Goal: Task Accomplishment & Management: Use online tool/utility

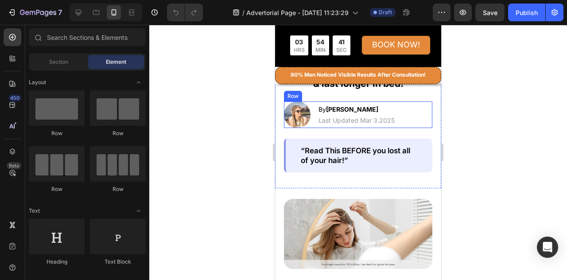
scroll to position [215, 0]
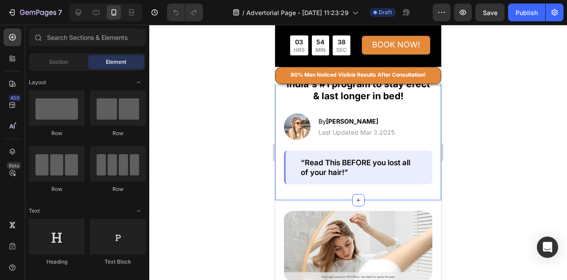
click at [355, 65] on icon at bounding box center [358, 61] width 7 height 7
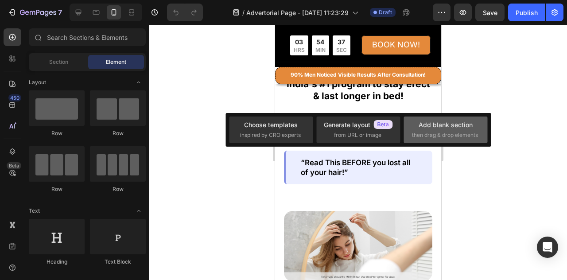
click at [434, 124] on div "Add blank section" at bounding box center [446, 124] width 54 height 9
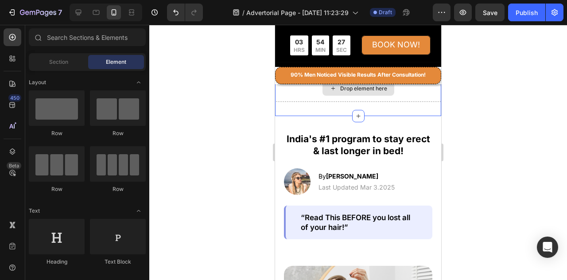
click at [405, 102] on div "Drop element here" at bounding box center [358, 88] width 166 height 27
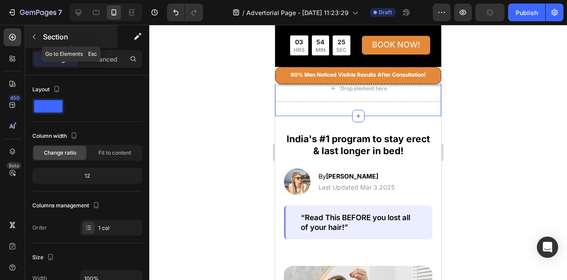
click at [38, 36] on button "button" at bounding box center [34, 37] width 14 height 14
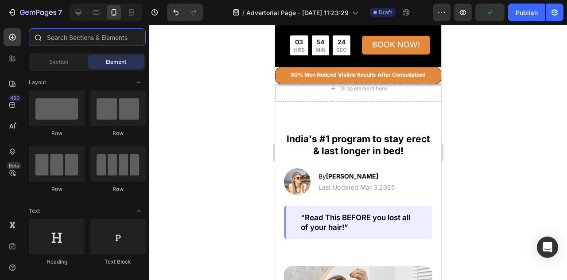
click at [71, 40] on input "text" at bounding box center [87, 37] width 117 height 18
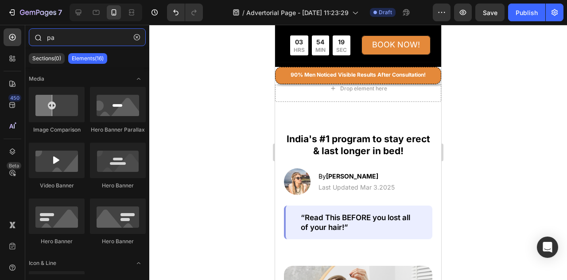
type input "p"
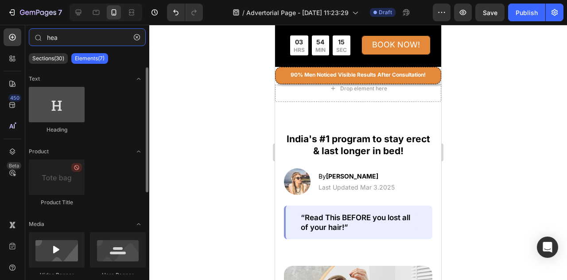
type input "hea"
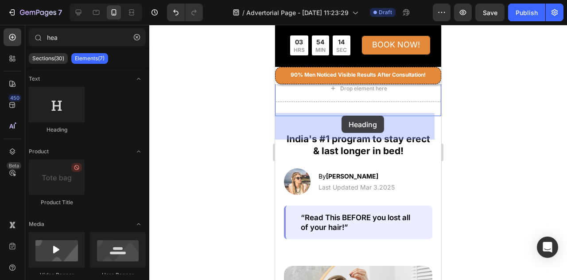
drag, startPoint x: 332, startPoint y: 133, endPoint x: 342, endPoint y: 116, distance: 19.8
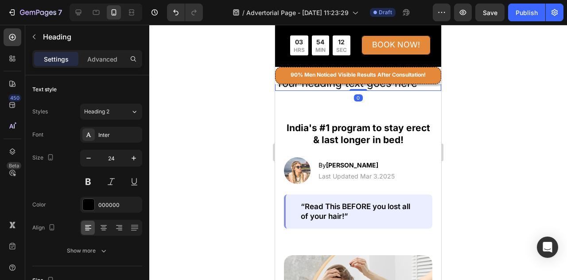
click at [420, 91] on h2 "Your heading text goes here" at bounding box center [358, 83] width 166 height 16
drag, startPoint x: 420, startPoint y: 120, endPoint x: 278, endPoint y: 123, distance: 142.3
click at [278, 90] on p "Your heading text goes here" at bounding box center [358, 83] width 164 height 14
click at [424, 90] on p "What We Can Help You With" at bounding box center [358, 83] width 164 height 14
drag, startPoint x: 424, startPoint y: 123, endPoint x: 269, endPoint y: 124, distance: 154.2
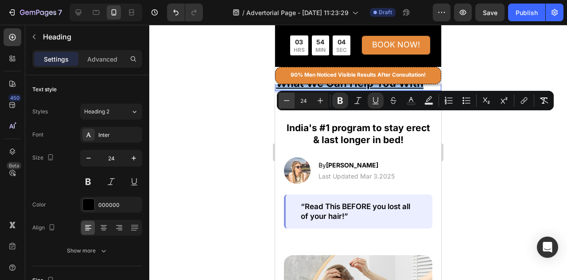
click at [289, 102] on icon "Editor contextual toolbar" at bounding box center [286, 100] width 9 height 9
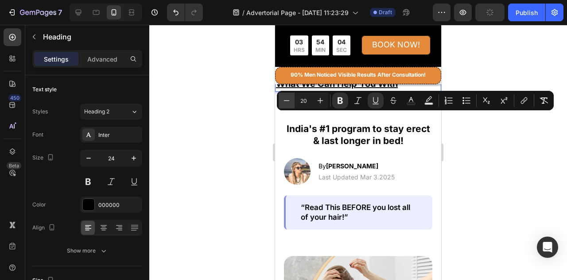
click at [289, 102] on icon "Editor contextual toolbar" at bounding box center [286, 100] width 9 height 9
type input "19"
click at [375, 102] on icon "Editor contextual toolbar" at bounding box center [375, 100] width 9 height 9
click at [408, 91] on p "What We Can Help You With" at bounding box center [358, 83] width 164 height 15
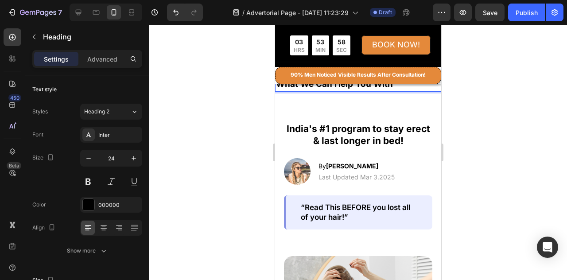
click at [468, 124] on div at bounding box center [358, 152] width 418 height 255
click at [396, 91] on p "⁠⁠⁠⁠⁠⁠⁠ What We Can Help You With" at bounding box center [358, 83] width 164 height 15
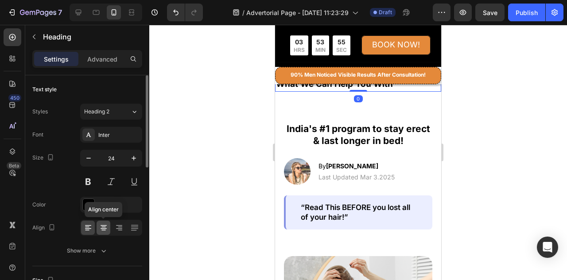
click at [103, 227] on icon at bounding box center [103, 227] width 4 height 1
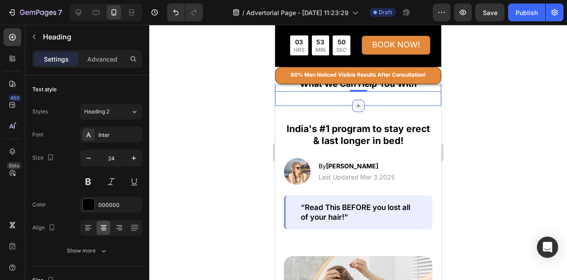
click at [358, 109] on icon at bounding box center [358, 105] width 7 height 7
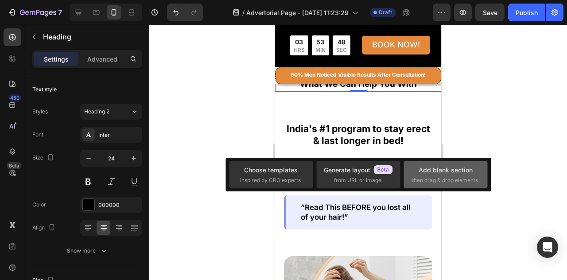
click at [443, 170] on div "Add blank section" at bounding box center [446, 169] width 54 height 9
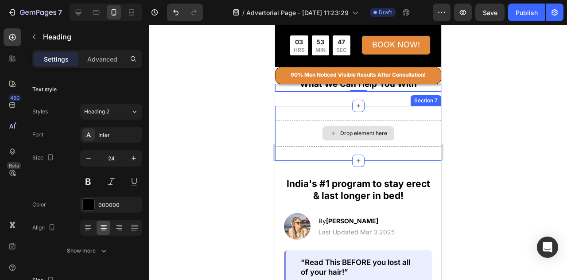
click at [390, 140] on div "Drop element here" at bounding box center [359, 133] width 72 height 14
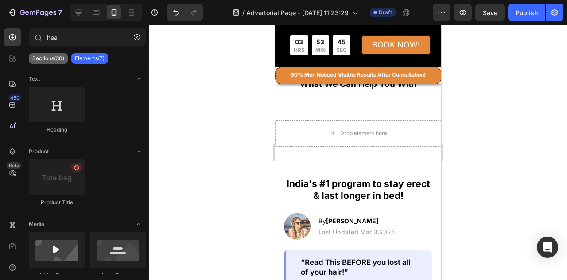
click at [49, 54] on div "Sections(30)" at bounding box center [48, 58] width 39 height 11
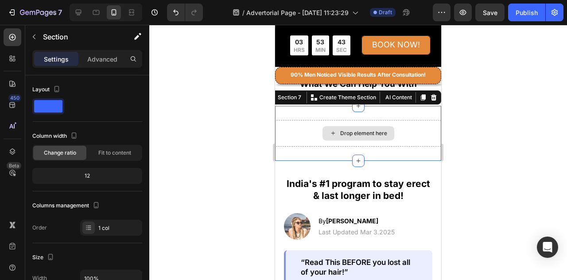
click at [398, 147] on div "Drop element here" at bounding box center [358, 133] width 166 height 27
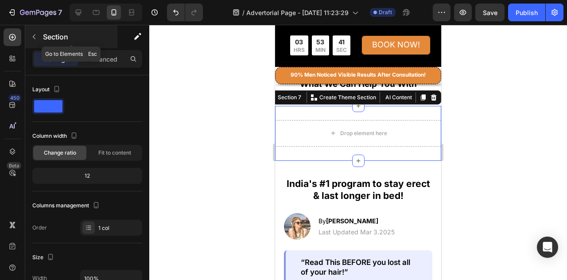
click at [29, 40] on button "button" at bounding box center [34, 37] width 14 height 14
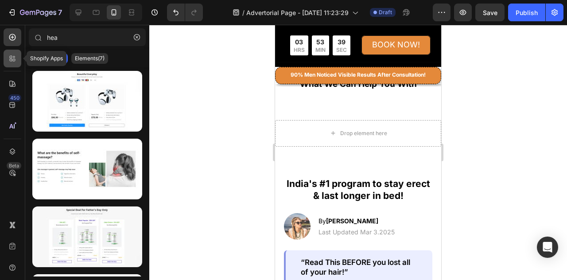
click at [8, 61] on div at bounding box center [13, 59] width 18 height 18
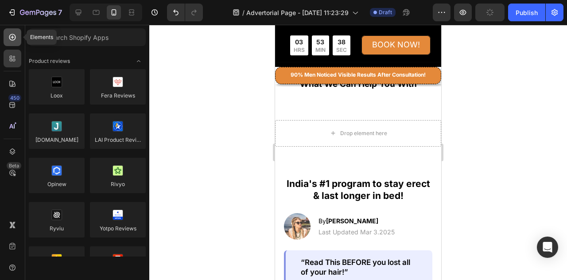
click at [12, 37] on icon at bounding box center [13, 37] width 4 height 4
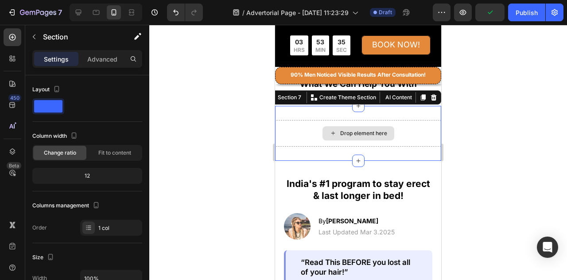
click at [419, 147] on div "Drop element here" at bounding box center [358, 133] width 166 height 27
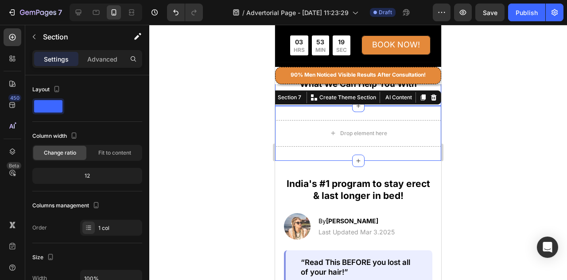
click at [390, 104] on div "⁠⁠⁠⁠⁠⁠⁠ What We Can Help You With Heading Section 6" at bounding box center [358, 83] width 166 height 45
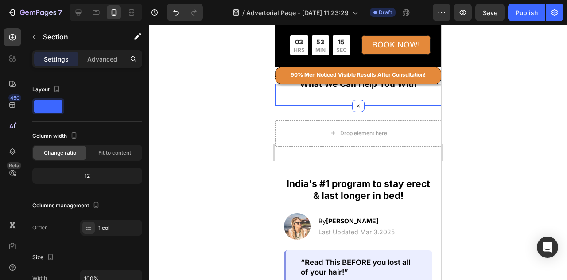
click at [480, 130] on div at bounding box center [358, 152] width 418 height 255
click at [422, 106] on div "⁠⁠⁠⁠⁠⁠⁠ What We Can Help You With Heading Section 6 You can create reusable sec…" at bounding box center [358, 83] width 166 height 45
click at [549, 128] on div at bounding box center [358, 152] width 418 height 255
click at [427, 106] on div "⁠⁠⁠⁠⁠⁠⁠ What We Can Help You With Heading Section 6" at bounding box center [358, 83] width 166 height 45
click at [113, 61] on p "Advanced" at bounding box center [102, 58] width 30 height 9
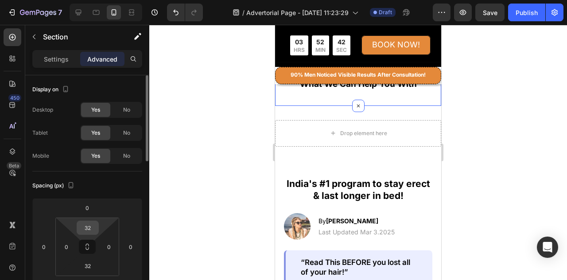
click at [89, 226] on input "32" at bounding box center [88, 227] width 18 height 13
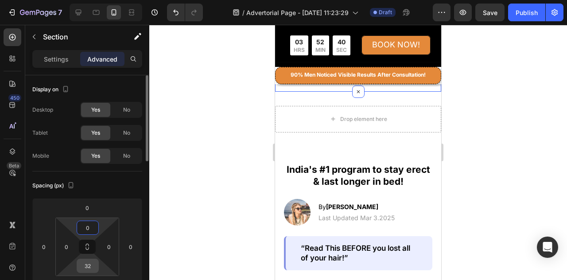
type input "0"
click at [89, 265] on input "32" at bounding box center [88, 265] width 18 height 13
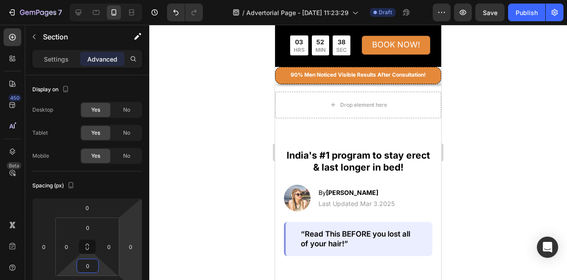
type input "0"
click at [494, 138] on div at bounding box center [358, 152] width 418 height 255
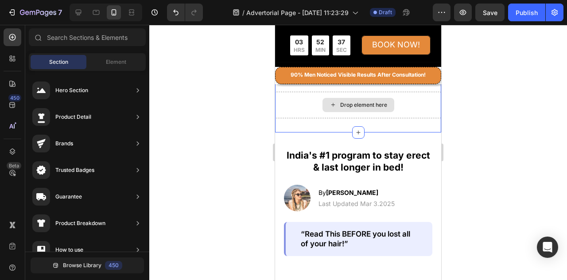
click at [426, 118] on div "Drop element here" at bounding box center [358, 105] width 166 height 27
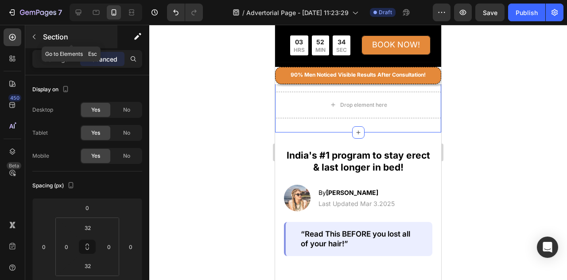
click at [34, 35] on icon "button" at bounding box center [34, 36] width 7 height 7
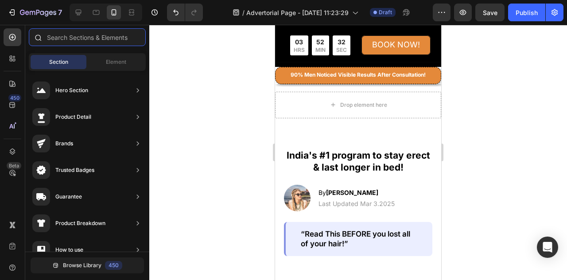
click at [71, 37] on input "text" at bounding box center [87, 37] width 117 height 18
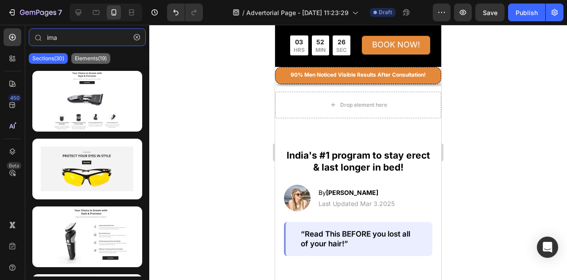
type input "ima"
click at [84, 57] on p "Elements(19)" at bounding box center [91, 58] width 32 height 7
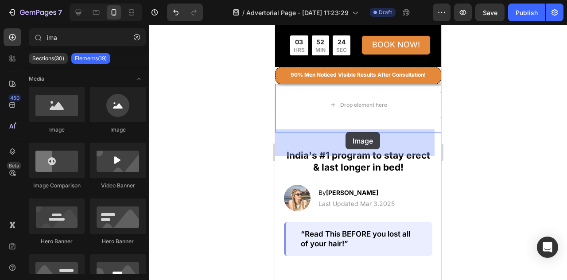
drag, startPoint x: 336, startPoint y: 139, endPoint x: 346, endPoint y: 132, distance: 11.4
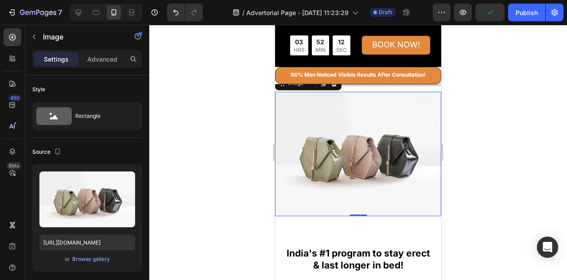
click at [352, 202] on img at bounding box center [358, 154] width 166 height 124
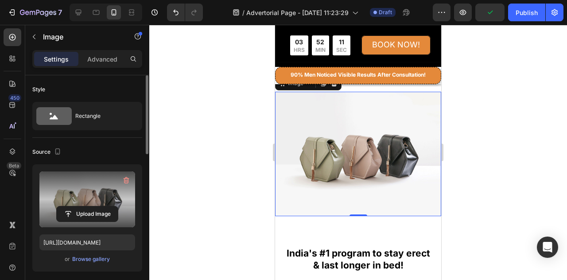
click at [101, 204] on label at bounding box center [87, 199] width 96 height 56
click at [101, 206] on input "file" at bounding box center [87, 213] width 61 height 15
click at [84, 214] on input "file" at bounding box center [87, 213] width 61 height 15
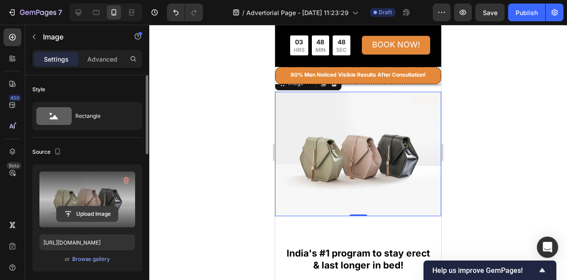
click at [70, 214] on input "file" at bounding box center [87, 213] width 61 height 15
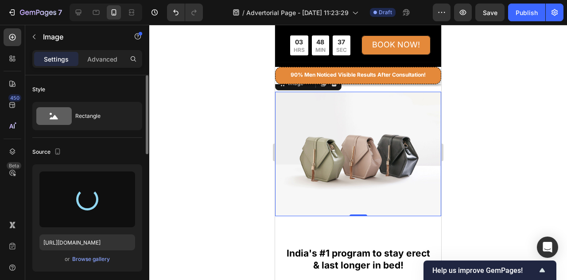
type input "[URL][DOMAIN_NAME]"
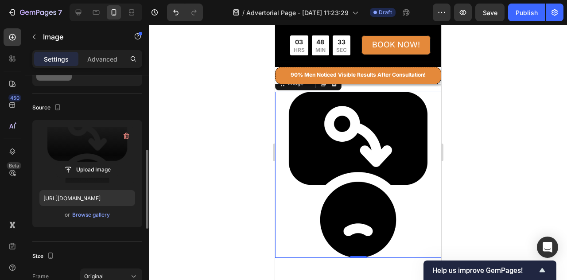
scroll to position [89, 0]
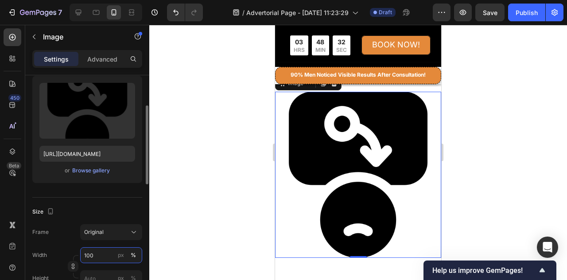
click at [97, 257] on input "100" at bounding box center [111, 255] width 62 height 16
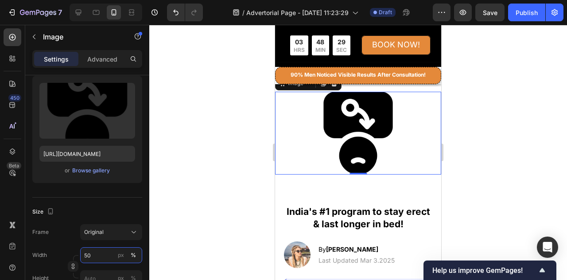
type input "50"
click at [211, 132] on div at bounding box center [358, 152] width 418 height 255
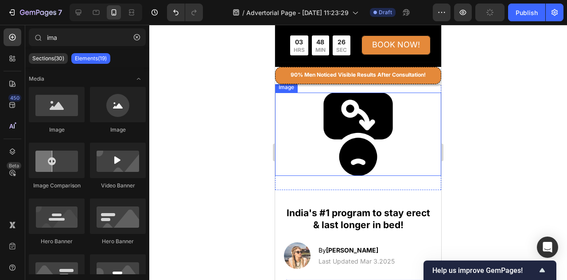
scroll to position [260, 0]
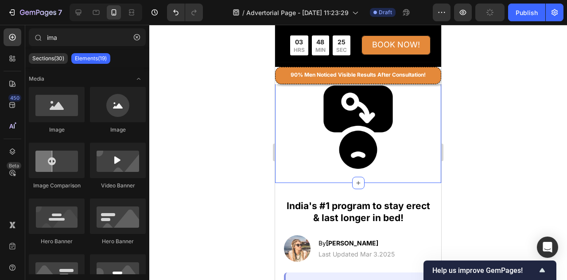
click at [395, 170] on div "Image Section 7" at bounding box center [358, 127] width 166 height 112
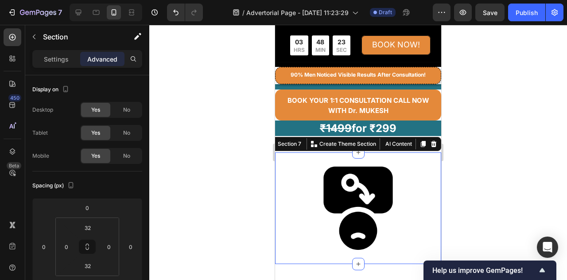
scroll to position [215, 0]
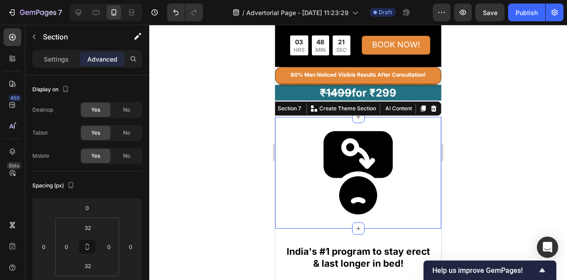
click at [482, 120] on div at bounding box center [358, 152] width 418 height 255
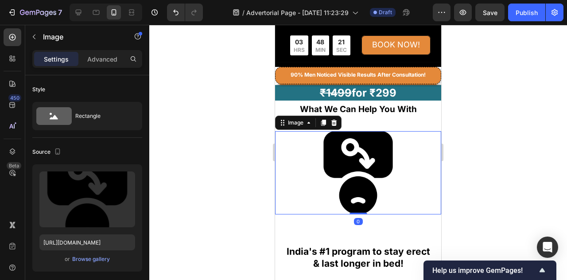
click at [417, 163] on div at bounding box center [358, 172] width 166 height 83
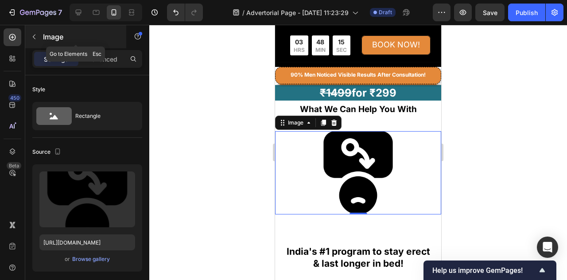
click at [35, 35] on icon "button" at bounding box center [34, 36] width 7 height 7
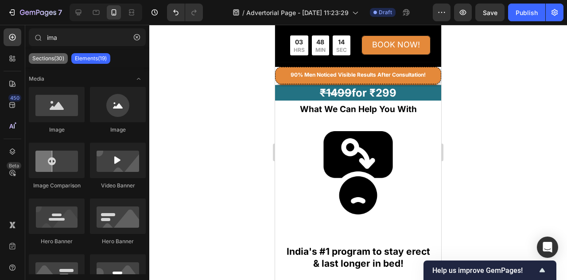
click at [46, 57] on p "Sections(30)" at bounding box center [48, 58] width 32 height 7
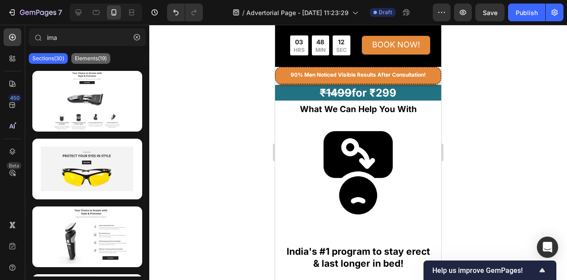
click at [91, 60] on p "Elements(19)" at bounding box center [91, 58] width 32 height 7
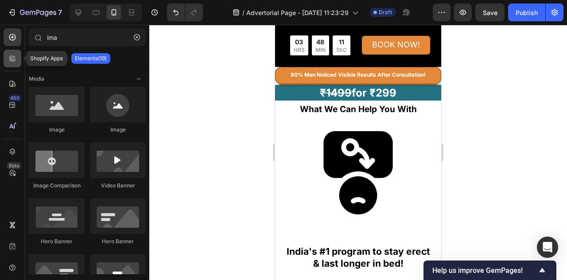
click at [15, 58] on icon at bounding box center [12, 58] width 9 height 9
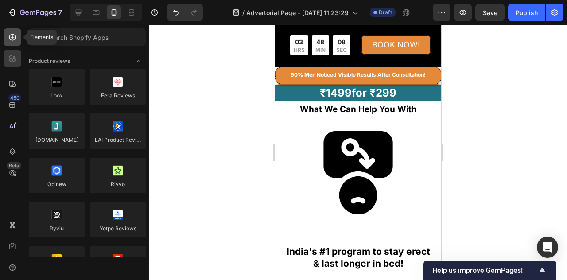
click at [11, 38] on icon at bounding box center [12, 37] width 9 height 9
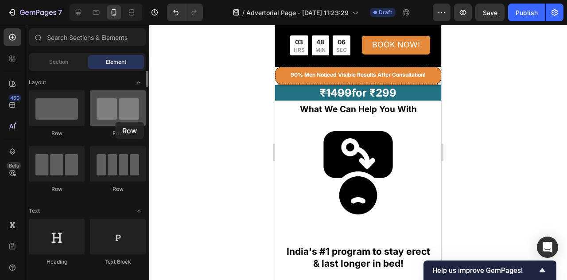
click at [115, 122] on div at bounding box center [118, 107] width 56 height 35
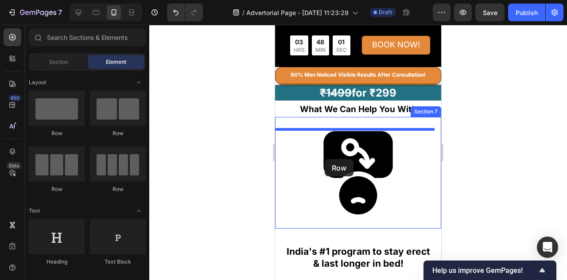
drag, startPoint x: 386, startPoint y: 141, endPoint x: 325, endPoint y: 159, distance: 63.2
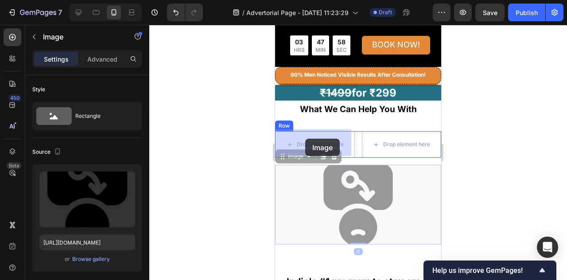
drag, startPoint x: 365, startPoint y: 198, endPoint x: 305, endPoint y: 139, distance: 84.6
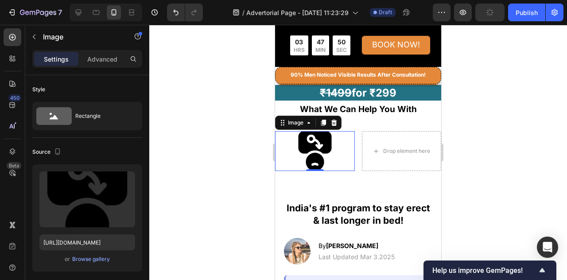
click at [330, 154] on img at bounding box center [315, 151] width 40 height 40
click at [324, 162] on img at bounding box center [315, 151] width 40 height 40
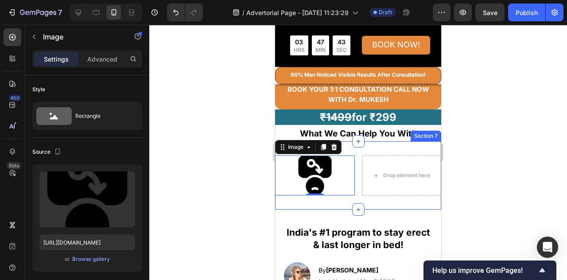
scroll to position [171, 0]
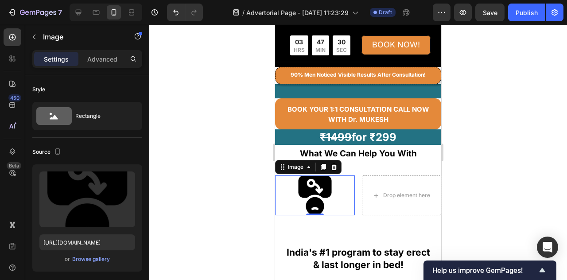
click at [338, 197] on div at bounding box center [315, 195] width 80 height 40
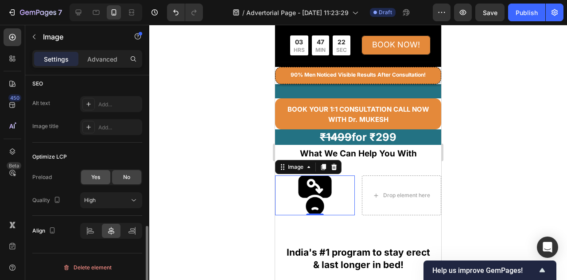
scroll to position [393, 0]
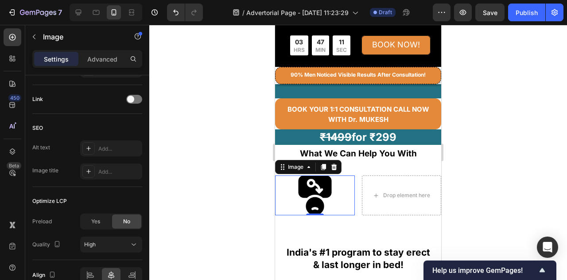
click at [346, 200] on div at bounding box center [315, 195] width 80 height 40
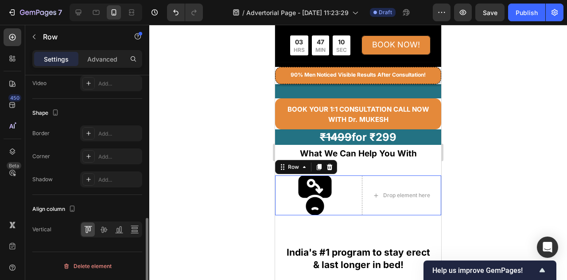
scroll to position [0, 0]
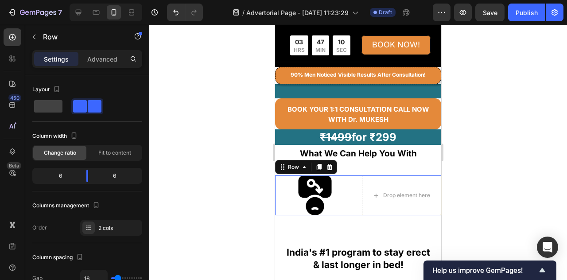
click at [354, 203] on div "Image Drop element here Row 0" at bounding box center [358, 195] width 166 height 40
click at [357, 199] on div "Image Drop element here Row 0" at bounding box center [358, 195] width 166 height 40
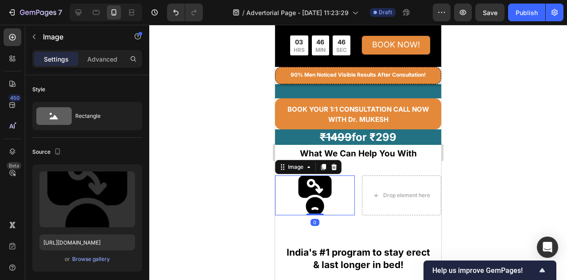
click at [325, 199] on img at bounding box center [315, 195] width 40 height 40
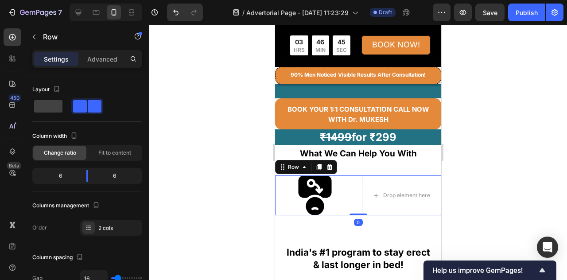
click at [356, 202] on div "Image Drop element here Row 0" at bounding box center [358, 195] width 166 height 40
click at [330, 202] on img at bounding box center [315, 195] width 40 height 40
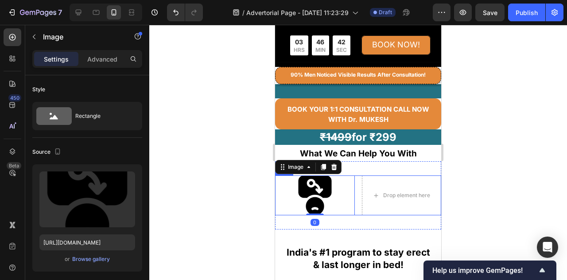
click at [354, 198] on div "Image 0 Drop element here Row" at bounding box center [358, 195] width 166 height 40
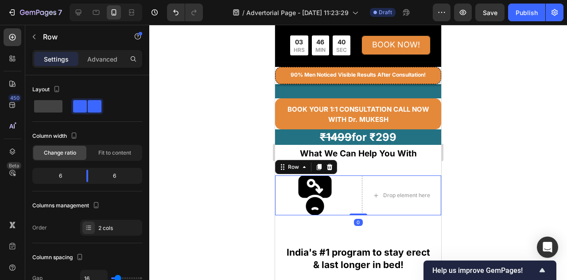
click at [353, 198] on div "Image Drop element here Row 0" at bounding box center [358, 195] width 166 height 40
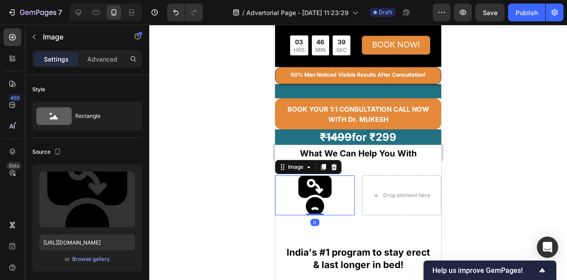
click at [332, 194] on div at bounding box center [315, 195] width 80 height 40
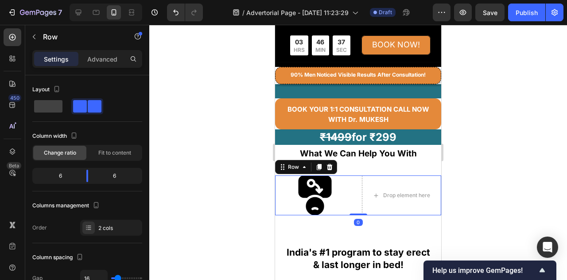
click at [353, 194] on div "Image Drop element here Row 0" at bounding box center [358, 195] width 166 height 40
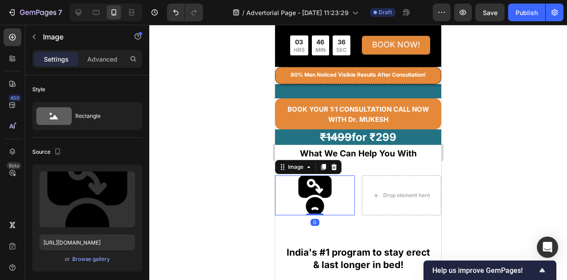
click at [330, 200] on img at bounding box center [315, 195] width 40 height 40
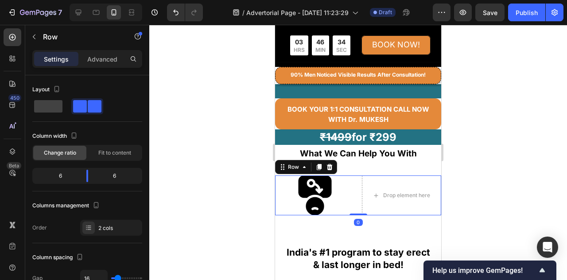
click at [355, 179] on div "Image Drop element here Row 0" at bounding box center [358, 195] width 166 height 40
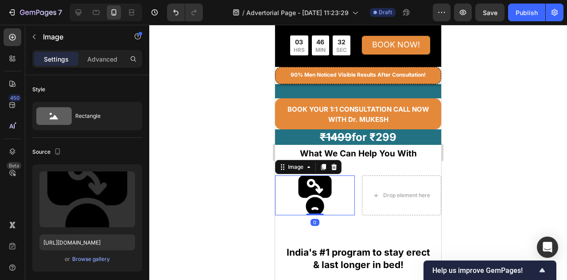
click at [339, 193] on div at bounding box center [315, 195] width 80 height 40
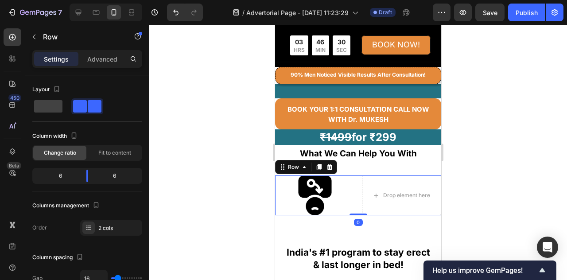
click at [354, 195] on div "Image Drop element here Row 0" at bounding box center [358, 195] width 166 height 40
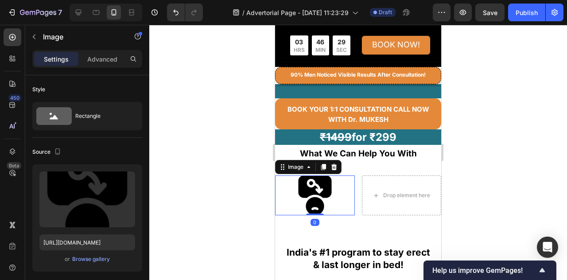
click at [346, 195] on div at bounding box center [315, 195] width 80 height 40
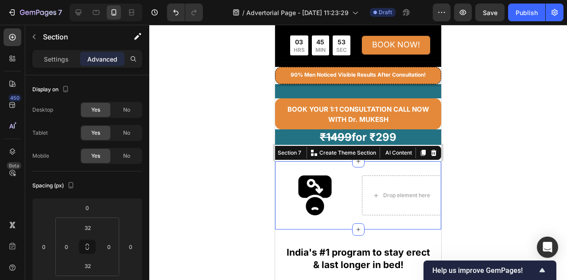
click at [371, 220] on div "Image Drop element here Row Section 7 You can create reusable sections Create T…" at bounding box center [358, 195] width 166 height 68
click at [347, 196] on div at bounding box center [315, 195] width 80 height 40
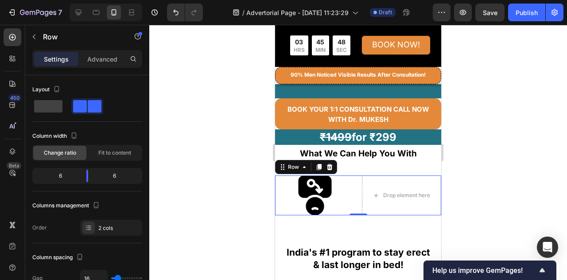
click at [358, 194] on div "Image Drop element here Row 0" at bounding box center [358, 195] width 166 height 40
click at [458, 172] on div at bounding box center [358, 152] width 418 height 255
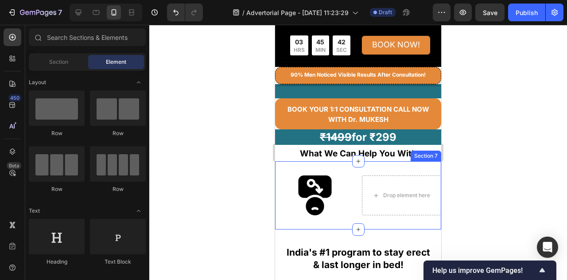
click at [393, 165] on div "Image Drop element here Row Section 7" at bounding box center [358, 195] width 166 height 68
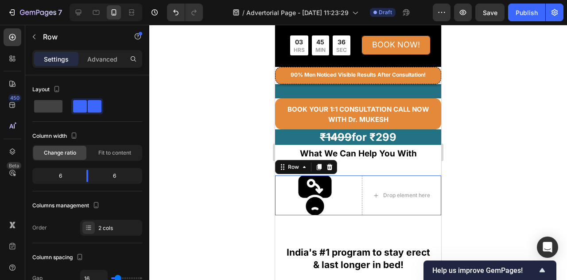
click at [353, 209] on div "Image Drop element here Row 0" at bounding box center [358, 195] width 166 height 40
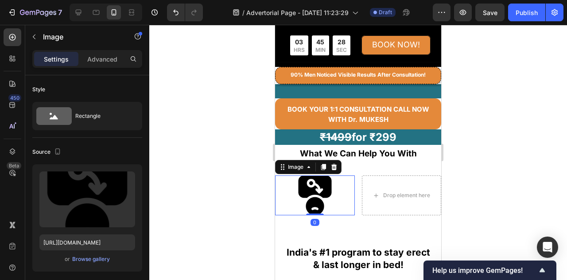
click at [331, 205] on img at bounding box center [315, 195] width 40 height 40
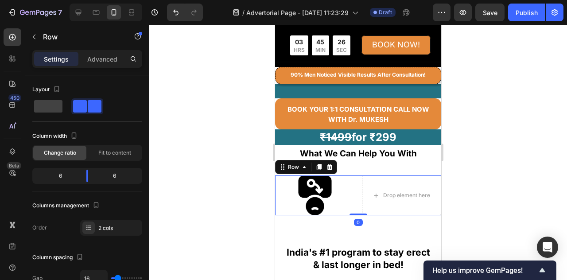
click at [354, 199] on div "Image Drop element here Row 0" at bounding box center [358, 195] width 166 height 40
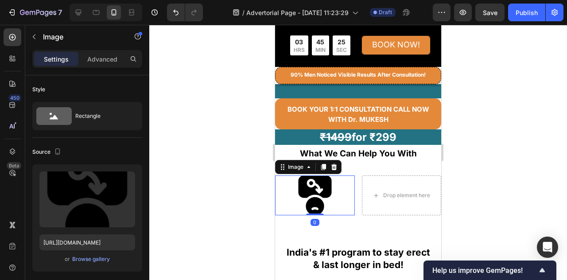
click at [337, 200] on div at bounding box center [315, 195] width 80 height 40
click at [353, 200] on div "Image 0 Drop element here Row" at bounding box center [358, 195] width 166 height 40
click at [336, 204] on div at bounding box center [315, 195] width 80 height 40
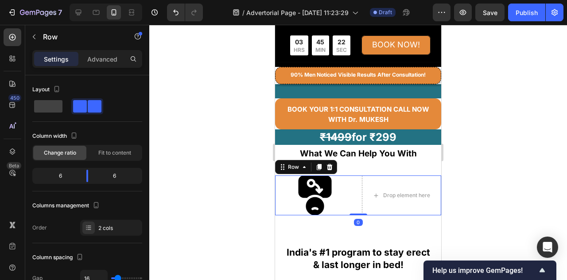
click at [354, 199] on div "Image Drop element here Row 0" at bounding box center [358, 195] width 166 height 40
click at [350, 198] on div at bounding box center [315, 195] width 80 height 40
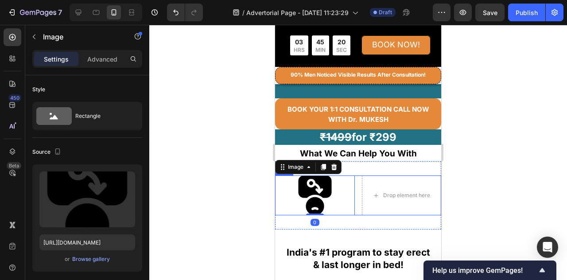
click at [353, 199] on div "Image 0 Drop element here Row" at bounding box center [358, 195] width 166 height 40
click at [337, 204] on div at bounding box center [315, 195] width 80 height 40
click at [356, 200] on div "Image 0 Drop element here Row" at bounding box center [358, 195] width 166 height 40
click at [346, 200] on div at bounding box center [315, 195] width 80 height 40
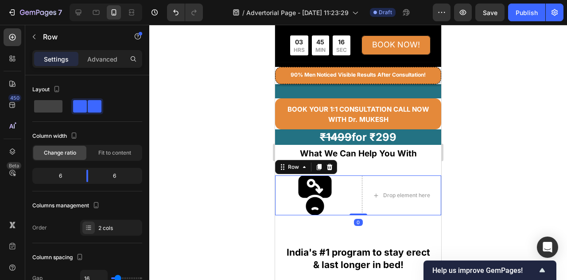
click at [353, 194] on div "Image Drop element here Row 0" at bounding box center [358, 195] width 166 height 40
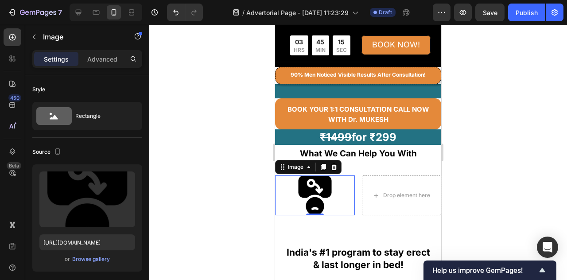
click at [350, 194] on div at bounding box center [315, 195] width 80 height 40
click at [353, 192] on div "Image 0 Drop element here Row" at bounding box center [358, 195] width 166 height 40
click at [344, 191] on div at bounding box center [315, 195] width 80 height 40
click at [356, 203] on div "Image 0 Drop element here Row" at bounding box center [358, 195] width 166 height 40
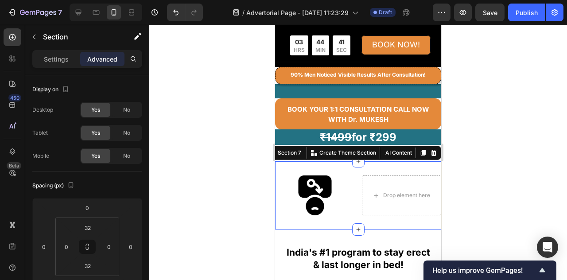
click at [372, 216] on div "Image Drop element here Row Section 7 You can create reusable sections Create T…" at bounding box center [358, 195] width 166 height 68
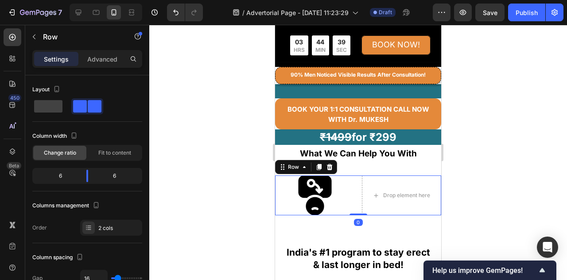
click at [357, 198] on div "Image Drop element here Row 0" at bounding box center [358, 195] width 166 height 40
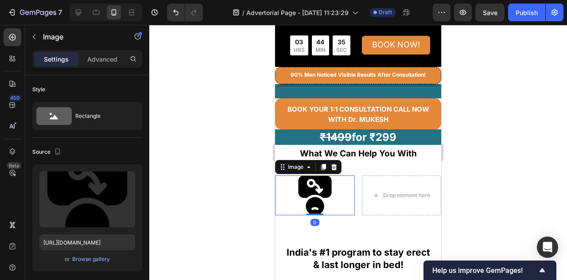
click at [335, 204] on div at bounding box center [315, 195] width 80 height 40
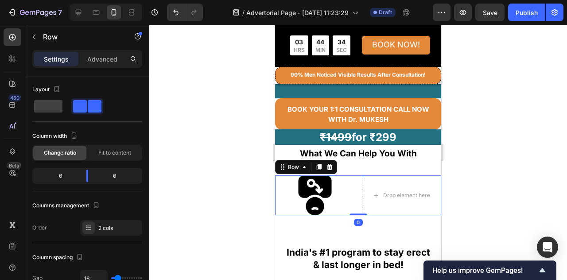
click at [356, 204] on div "Image Drop element here Row 0" at bounding box center [358, 195] width 166 height 40
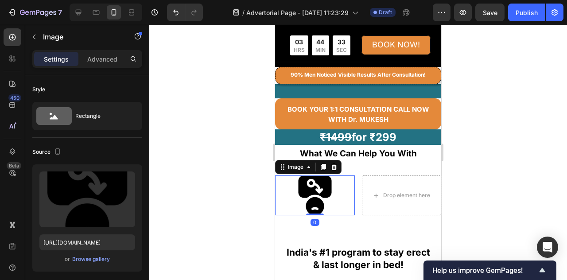
click at [340, 202] on div at bounding box center [315, 195] width 80 height 40
click at [354, 202] on div "Image 0 Drop element here Row" at bounding box center [358, 195] width 166 height 40
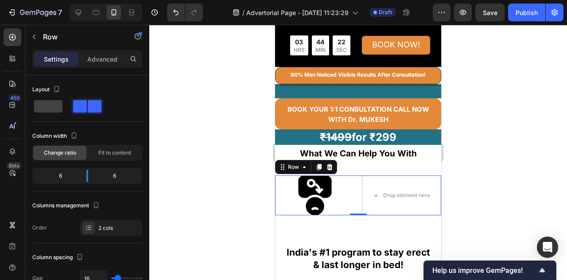
click at [356, 202] on div "Image Drop element here Row 0" at bounding box center [358, 195] width 166 height 40
click at [352, 198] on div "Image Drop element here Row 0" at bounding box center [358, 195] width 166 height 40
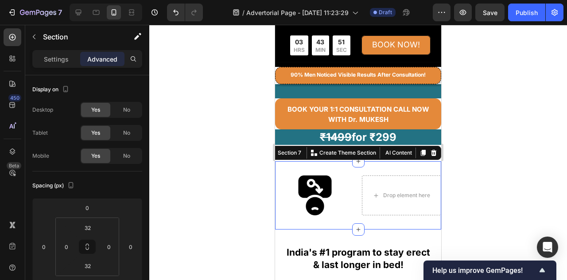
click at [431, 166] on div "Image Drop element here Row Section 7 You can create reusable sections Create T…" at bounding box center [358, 195] width 166 height 68
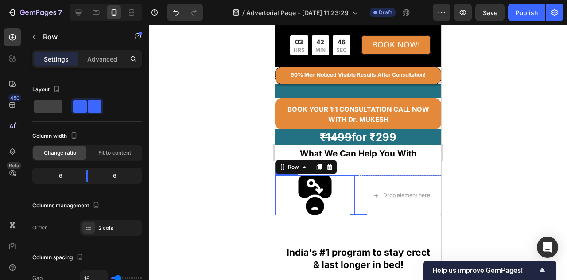
click at [347, 197] on div at bounding box center [315, 195] width 80 height 40
click at [356, 190] on div "Image Drop element here Row 0" at bounding box center [358, 195] width 166 height 40
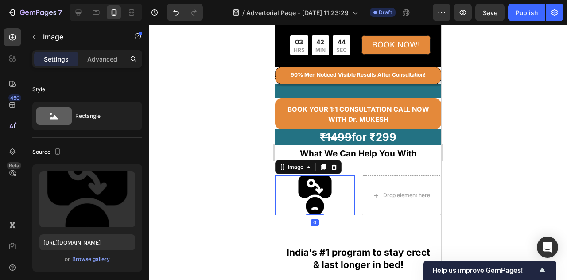
click at [348, 193] on div at bounding box center [315, 195] width 80 height 40
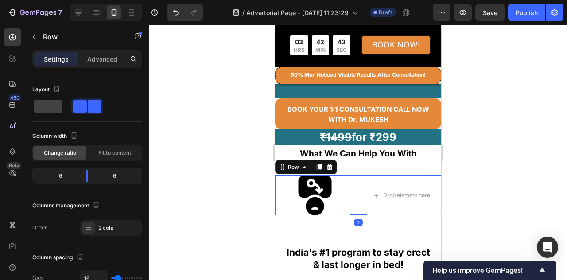
click at [355, 191] on div "Image Drop element here Row 0" at bounding box center [358, 195] width 166 height 40
click at [343, 195] on div at bounding box center [315, 195] width 80 height 40
click at [354, 191] on div "Image Drop element here Row 0" at bounding box center [358, 195] width 166 height 40
click at [345, 193] on div at bounding box center [315, 195] width 80 height 40
click at [352, 191] on div "Image Drop element here Row 0" at bounding box center [358, 195] width 166 height 40
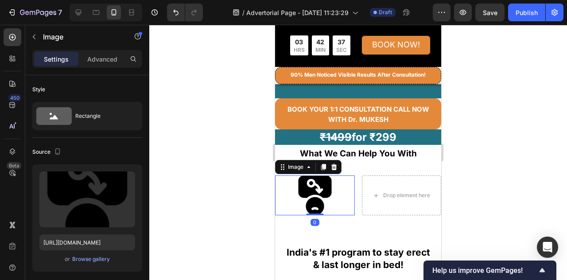
click at [348, 191] on div at bounding box center [315, 195] width 80 height 40
click at [354, 190] on div "Image 0 Drop element here Row" at bounding box center [358, 195] width 166 height 40
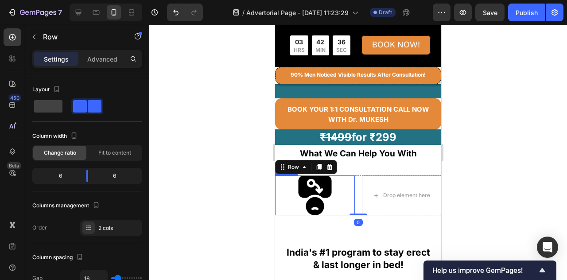
click at [345, 190] on div at bounding box center [315, 195] width 80 height 40
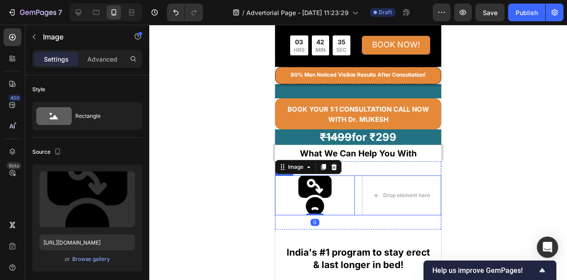
click at [353, 187] on div "Image 0 Drop element here Row" at bounding box center [358, 195] width 166 height 40
click at [346, 192] on div at bounding box center [315, 195] width 80 height 40
click at [354, 187] on div "Image Drop element here Row 0" at bounding box center [358, 195] width 166 height 40
click at [343, 191] on div at bounding box center [315, 195] width 80 height 40
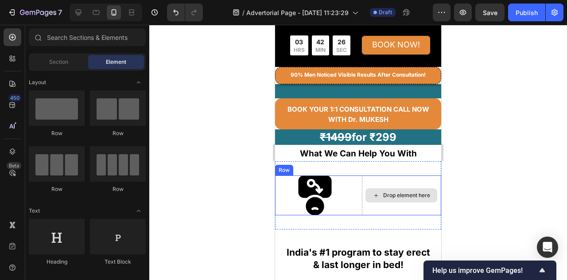
click at [404, 199] on div "Drop element here" at bounding box center [402, 195] width 72 height 14
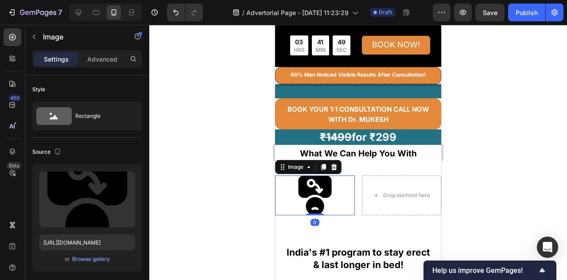
click at [316, 186] on img at bounding box center [315, 195] width 40 height 40
click at [345, 209] on div at bounding box center [315, 195] width 80 height 40
click at [354, 202] on div "Image 0 Drop element here Row" at bounding box center [358, 195] width 166 height 40
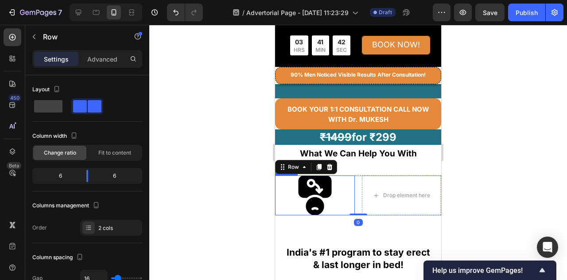
click at [345, 192] on div at bounding box center [315, 195] width 80 height 40
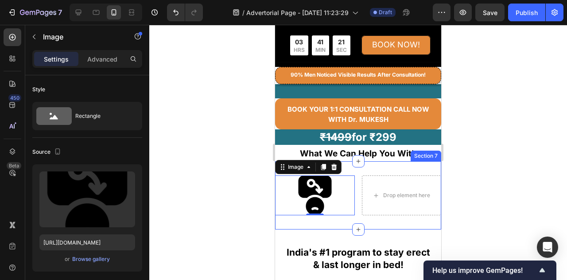
click at [360, 167] on div "Image 0 Drop element here Row Section 7" at bounding box center [358, 195] width 166 height 68
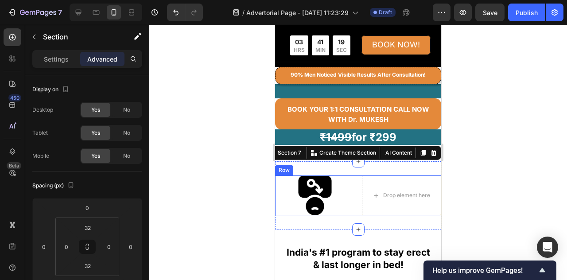
click at [354, 190] on div "Image Drop element here Row" at bounding box center [358, 195] width 166 height 40
click at [356, 166] on div "Image Drop element here Row Section 7 You can create reusable sections Create T…" at bounding box center [358, 195] width 166 height 68
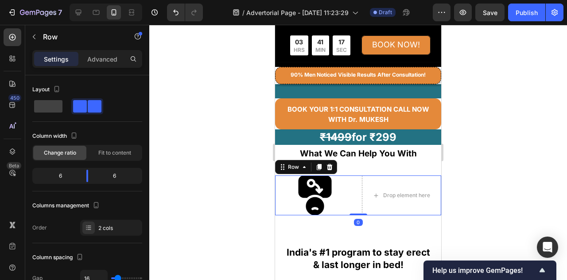
click at [354, 198] on div "Image Drop element here Row 0" at bounding box center [358, 195] width 166 height 40
click at [355, 194] on div "Image Drop element here Row 0" at bounding box center [358, 195] width 166 height 40
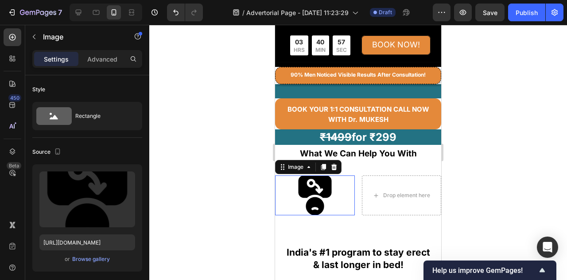
click at [349, 198] on div at bounding box center [315, 195] width 80 height 40
click at [341, 204] on div at bounding box center [315, 195] width 80 height 40
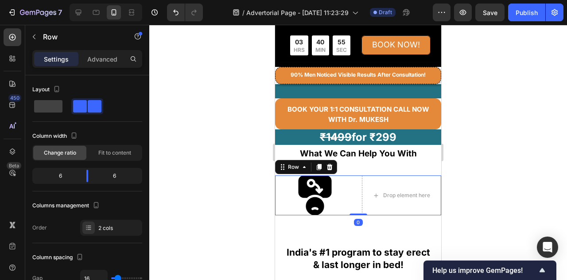
click at [353, 195] on div "Image Drop element here Row 0" at bounding box center [358, 195] width 166 height 40
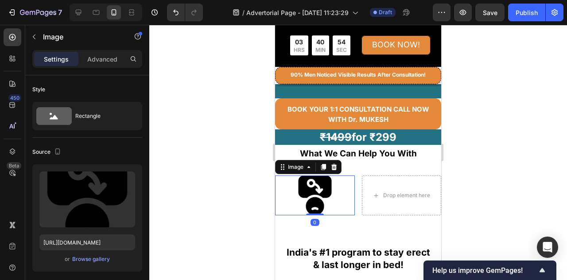
click at [345, 198] on div at bounding box center [315, 195] width 80 height 40
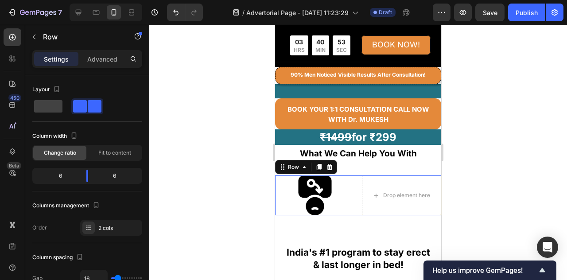
click at [353, 195] on div "Image Drop element here Row 0" at bounding box center [358, 195] width 166 height 40
click at [345, 198] on div at bounding box center [315, 195] width 80 height 40
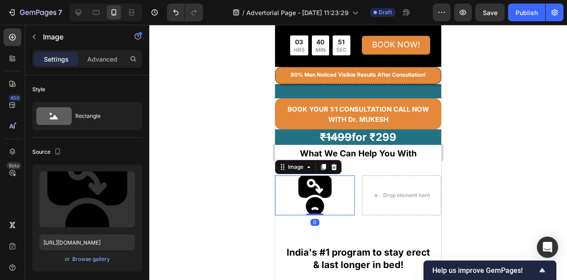
click at [347, 198] on div at bounding box center [315, 195] width 80 height 40
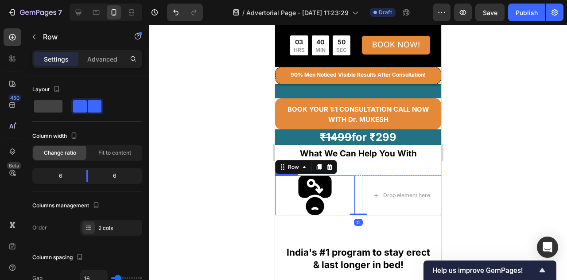
click at [342, 197] on div at bounding box center [315, 195] width 80 height 40
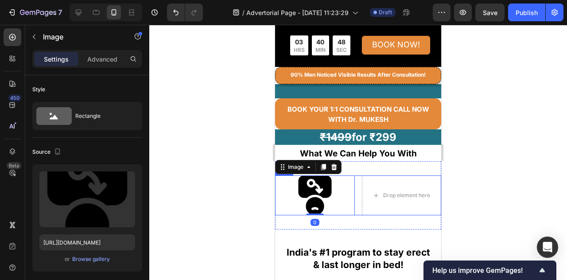
click at [355, 198] on div "Image 0 Drop element here Row" at bounding box center [358, 195] width 166 height 40
click at [348, 198] on div at bounding box center [315, 195] width 80 height 40
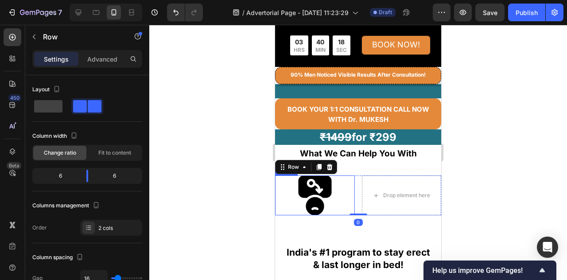
click at [346, 201] on div at bounding box center [315, 195] width 80 height 40
click at [353, 201] on div "Image Drop element here Row 0" at bounding box center [358, 195] width 166 height 40
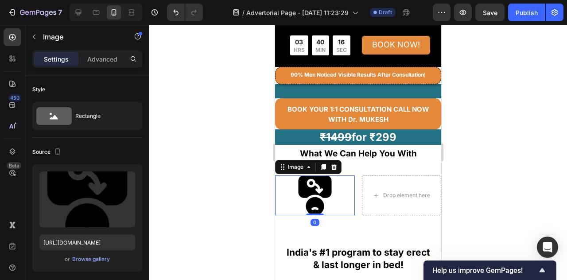
click at [346, 200] on div at bounding box center [315, 195] width 80 height 40
click at [344, 196] on div at bounding box center [315, 195] width 80 height 40
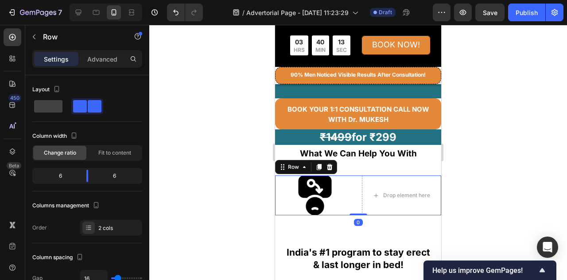
click at [354, 195] on div "Image Drop element here Row 0" at bounding box center [358, 195] width 166 height 40
click at [347, 198] on div at bounding box center [315, 195] width 80 height 40
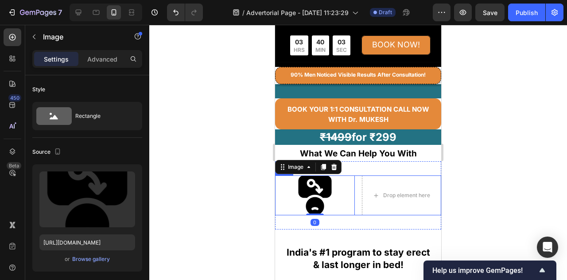
click at [353, 198] on div "Image 0 Drop element here Row" at bounding box center [358, 195] width 166 height 40
click at [347, 198] on div at bounding box center [315, 195] width 80 height 40
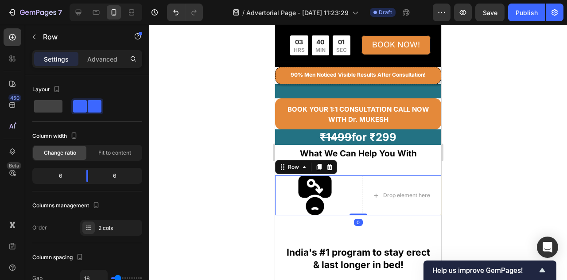
click at [353, 195] on div "Image Drop element here Row 0" at bounding box center [358, 195] width 166 height 40
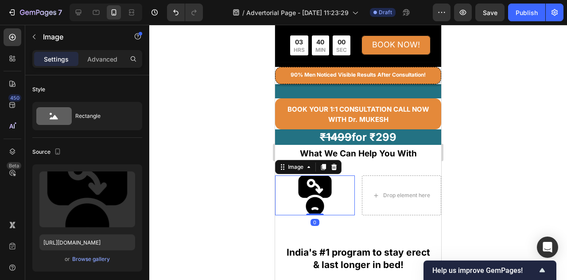
click at [350, 199] on div at bounding box center [315, 195] width 80 height 40
click at [353, 197] on div "Image 0 Drop element here Row" at bounding box center [358, 195] width 166 height 40
click at [345, 200] on div at bounding box center [315, 195] width 80 height 40
click at [353, 200] on div "Image 0 Drop element here Row" at bounding box center [358, 195] width 166 height 40
click at [343, 201] on div at bounding box center [315, 195] width 80 height 40
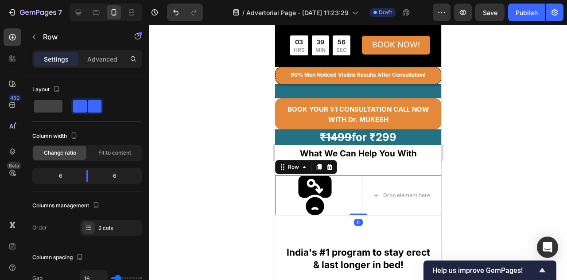
click at [354, 196] on div "Image Drop element here Row 0" at bounding box center [358, 195] width 166 height 40
click at [353, 199] on div "Image Drop element here Row 0" at bounding box center [358, 195] width 166 height 40
click at [341, 200] on div at bounding box center [315, 195] width 80 height 40
click at [355, 186] on div "Image Drop element here Row 0" at bounding box center [358, 195] width 166 height 40
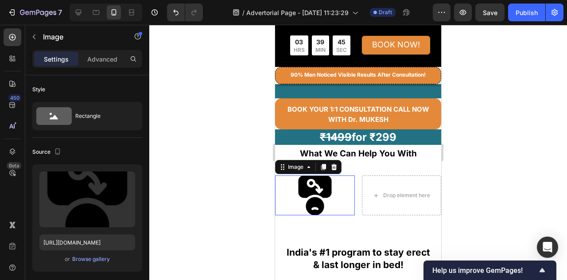
click at [348, 188] on div at bounding box center [315, 195] width 80 height 40
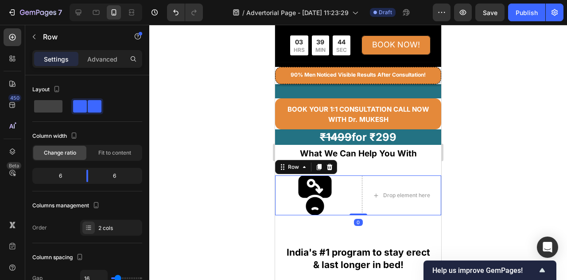
click at [354, 181] on div "Image Drop element here Row 0" at bounding box center [358, 195] width 166 height 40
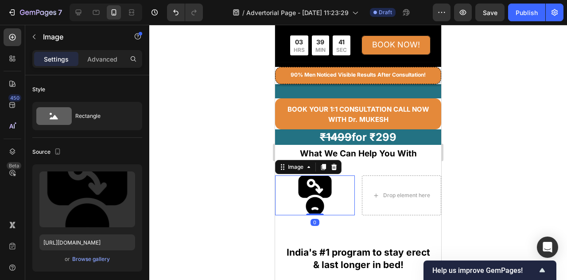
click at [342, 192] on div at bounding box center [315, 195] width 80 height 40
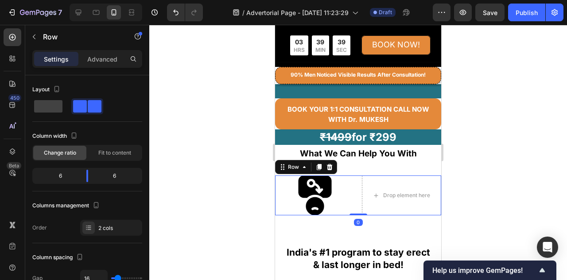
click at [353, 190] on div "Image Drop element here Row 0" at bounding box center [358, 195] width 166 height 40
click at [344, 193] on div at bounding box center [315, 195] width 80 height 40
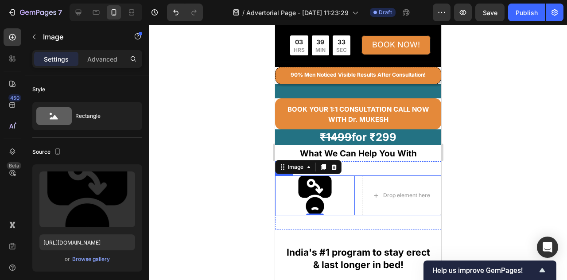
click at [354, 187] on div "Image 0 Drop element here Row" at bounding box center [358, 195] width 166 height 40
click at [342, 191] on div at bounding box center [315, 195] width 80 height 40
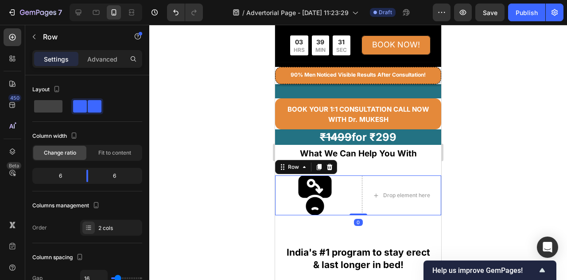
click at [356, 190] on div "Image Drop element here Row 0" at bounding box center [358, 195] width 166 height 40
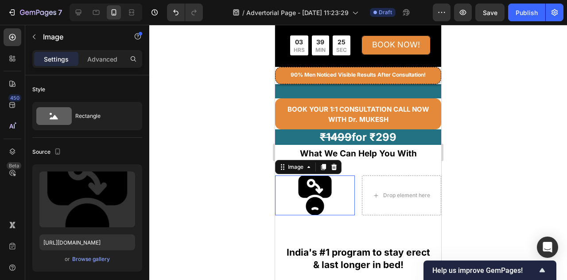
click at [350, 194] on div at bounding box center [315, 195] width 80 height 40
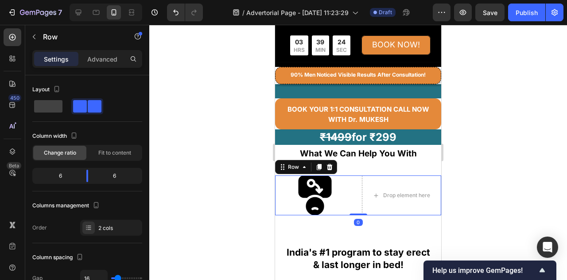
click at [354, 191] on div "Image Drop element here Row 0" at bounding box center [358, 195] width 166 height 40
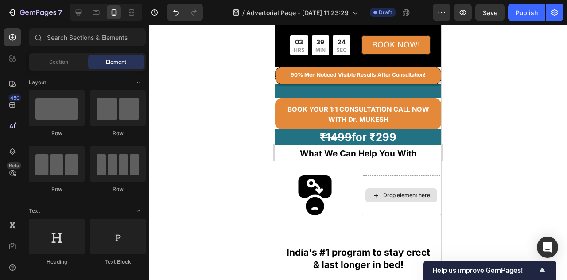
click at [374, 194] on icon at bounding box center [376, 196] width 4 height 4
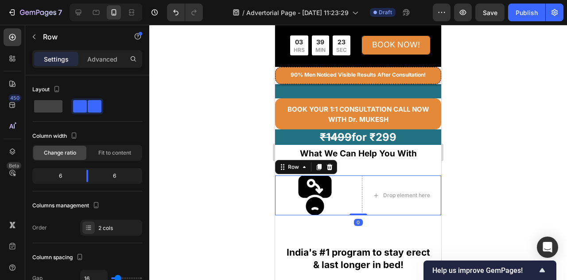
click at [352, 197] on div "Image Drop element here Row 0" at bounding box center [358, 195] width 166 height 40
click at [344, 195] on div at bounding box center [315, 195] width 80 height 40
click at [356, 194] on div "Image Drop element here Row 0" at bounding box center [358, 195] width 166 height 40
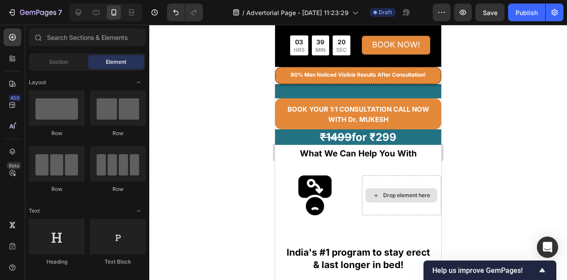
drag, startPoint x: 368, startPoint y: 194, endPoint x: 355, endPoint y: 196, distance: 13.0
click at [373, 194] on icon at bounding box center [376, 196] width 7 height 8
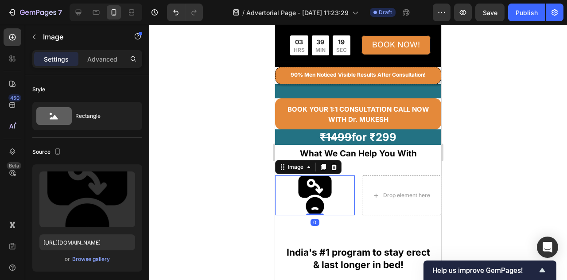
click at [346, 196] on div at bounding box center [315, 195] width 80 height 40
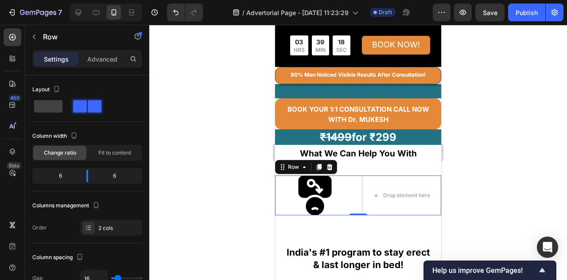
click at [355, 192] on div "Image Drop element here Row 0" at bounding box center [358, 195] width 166 height 40
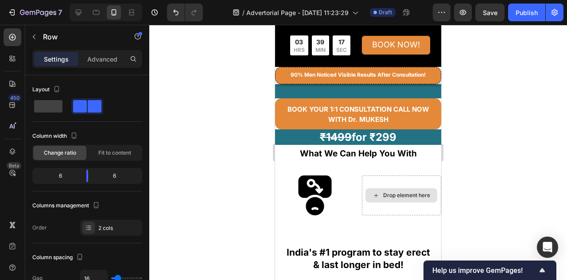
click at [366, 191] on div "Drop element here" at bounding box center [402, 195] width 72 height 14
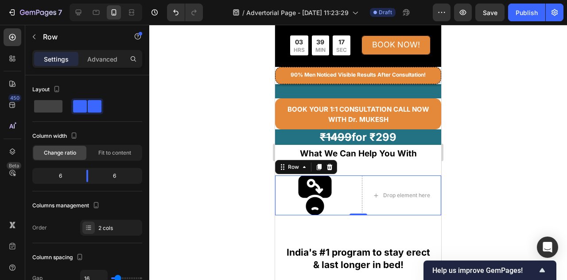
click at [353, 191] on div "Image Drop element here Row 0" at bounding box center [358, 195] width 166 height 40
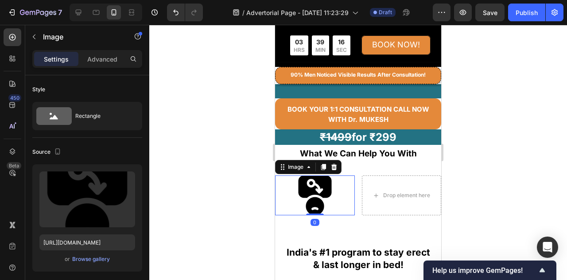
click at [340, 194] on div at bounding box center [315, 195] width 80 height 40
click at [355, 188] on div "Image 0 Drop element here Row" at bounding box center [358, 195] width 166 height 40
click at [331, 200] on img at bounding box center [315, 195] width 40 height 40
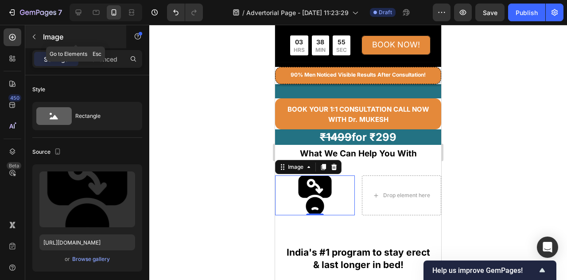
click at [35, 36] on icon "button" at bounding box center [34, 36] width 7 height 7
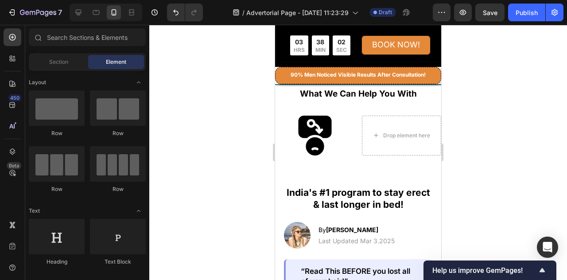
scroll to position [177, 0]
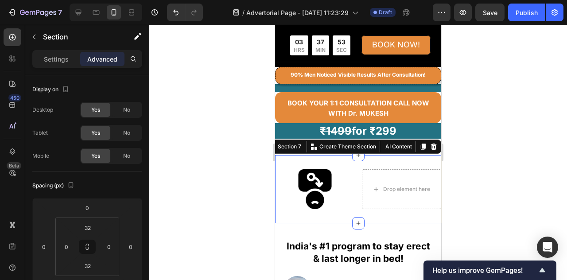
click at [380, 162] on div "Image Drop element here Row Section 7 You can create reusable sections Create T…" at bounding box center [358, 189] width 166 height 68
click at [379, 159] on div "Image Drop element here Row Section 7 You can create reusable sections Create T…" at bounding box center [358, 189] width 166 height 68
click at [378, 186] on div "Drop element here" at bounding box center [402, 189] width 72 height 14
click at [372, 160] on div "Image Drop element here Row Section 7 You can create reusable sections Create T…" at bounding box center [358, 189] width 166 height 68
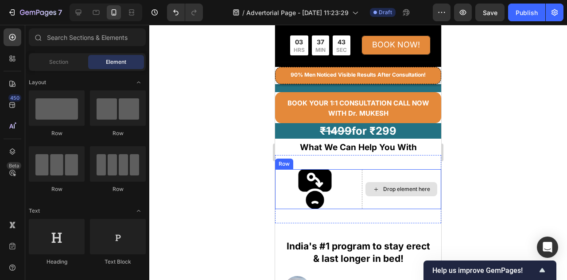
click at [377, 192] on div "Drop element here" at bounding box center [402, 189] width 72 height 14
click at [373, 190] on icon at bounding box center [376, 190] width 7 height 8
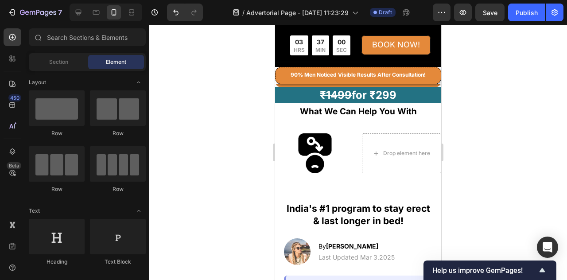
scroll to position [222, 0]
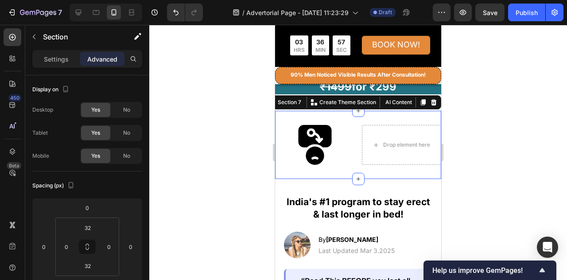
click at [376, 169] on div "Image Drop element here Row Section 7 You can create reusable sections Create T…" at bounding box center [358, 145] width 166 height 68
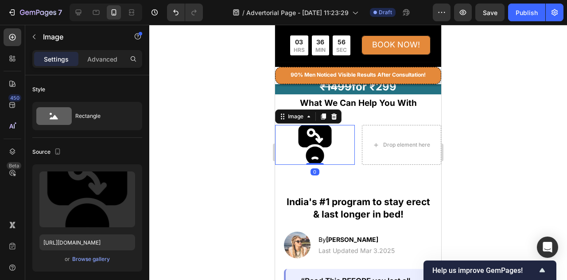
click at [349, 151] on div at bounding box center [315, 145] width 80 height 40
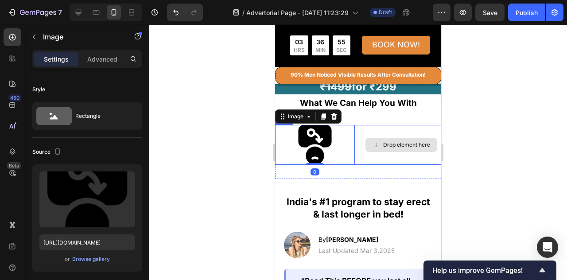
click at [373, 154] on div "Drop element here" at bounding box center [402, 145] width 80 height 40
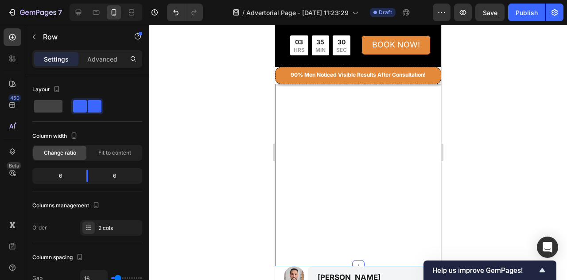
scroll to position [3545, 0]
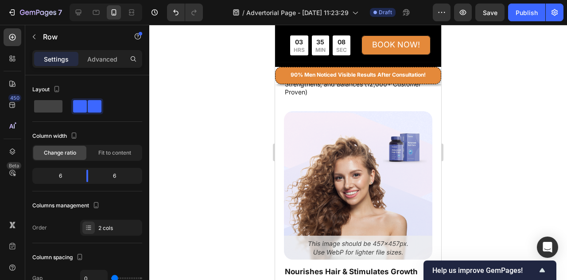
scroll to position [2506, 0]
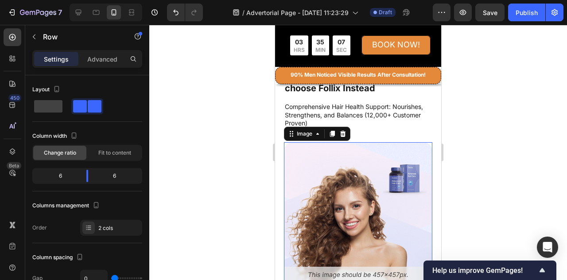
click at [372, 161] on img at bounding box center [358, 216] width 148 height 148
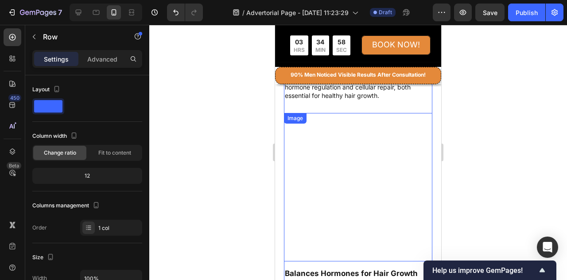
scroll to position [2949, 0]
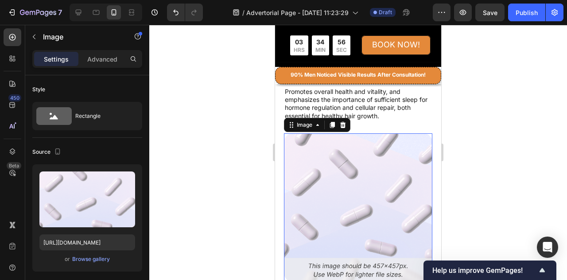
click at [359, 172] on img at bounding box center [358, 207] width 148 height 148
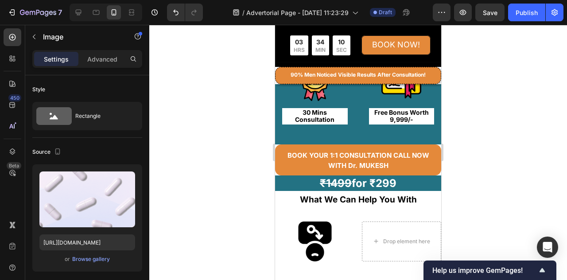
scroll to position [178, 0]
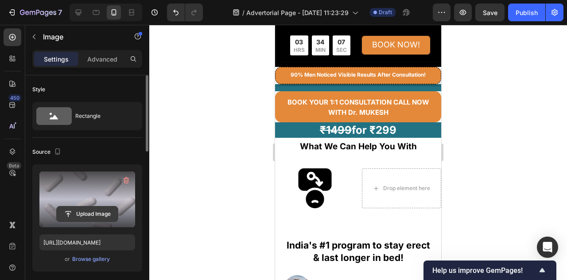
click at [75, 211] on input "file" at bounding box center [87, 213] width 61 height 15
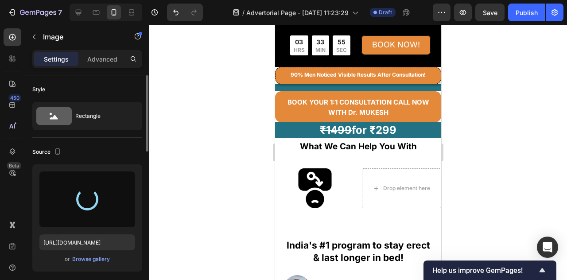
type input "[URL][DOMAIN_NAME]"
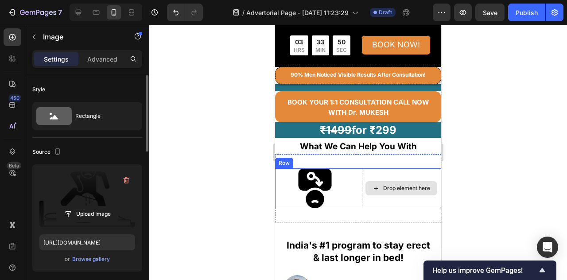
click at [399, 197] on div "Drop element here" at bounding box center [402, 188] width 80 height 40
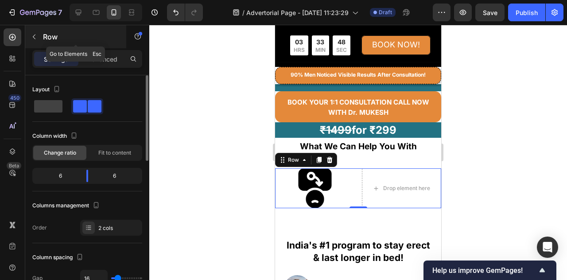
click at [33, 39] on icon "button" at bounding box center [34, 36] width 7 height 7
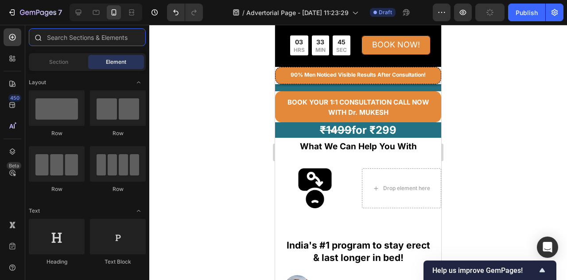
click at [67, 36] on input "text" at bounding box center [87, 37] width 117 height 18
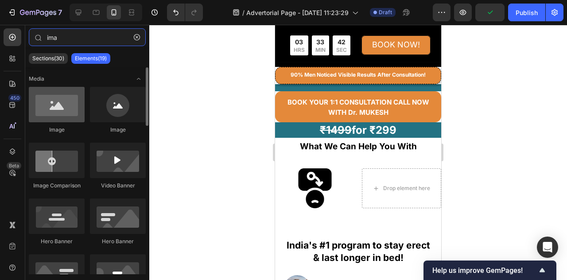
type input "ima"
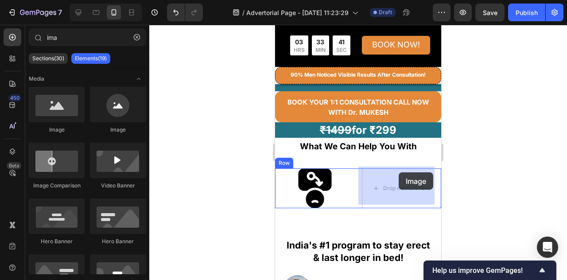
drag, startPoint x: 330, startPoint y: 136, endPoint x: 399, endPoint y: 172, distance: 77.5
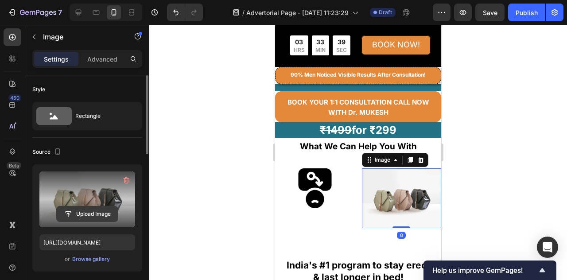
click at [80, 210] on input "file" at bounding box center [87, 213] width 61 height 15
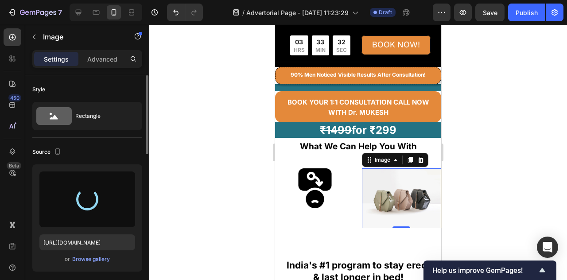
type input "[URL][DOMAIN_NAME]"
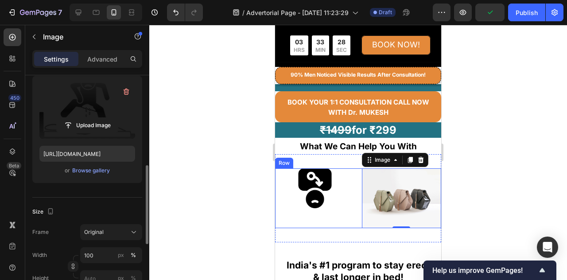
scroll to position [177, 0]
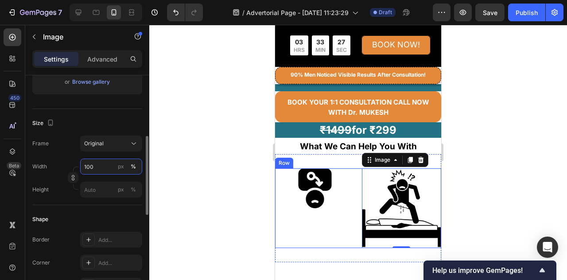
click at [97, 168] on input "100" at bounding box center [111, 167] width 62 height 16
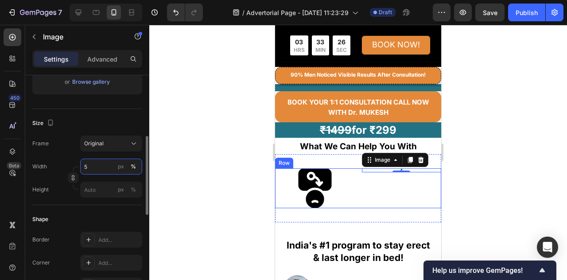
type input "50"
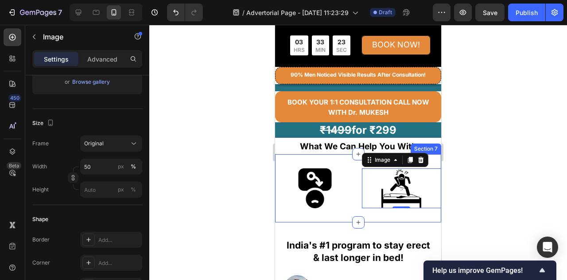
click at [372, 213] on div "Image Image 0 Row Section 7" at bounding box center [358, 188] width 166 height 68
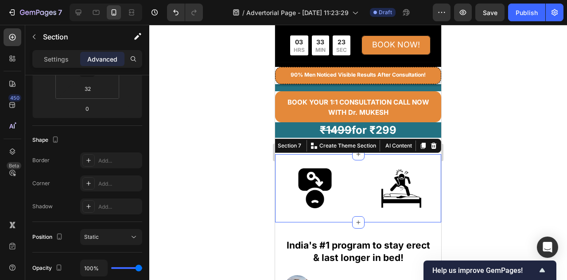
scroll to position [0, 0]
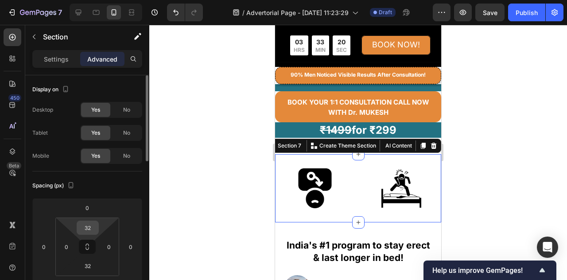
click at [89, 226] on input "32" at bounding box center [88, 227] width 18 height 13
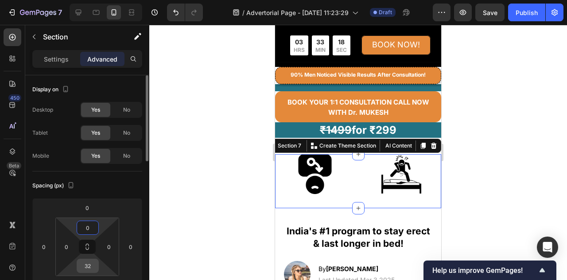
type input "0"
click at [86, 264] on input "32" at bounding box center [88, 265] width 18 height 13
type input "0"
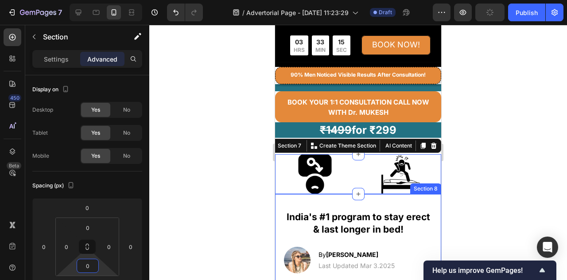
click at [414, 202] on div "India's #1 program to stay erect & last longer in bed! Heading Image By [PERSON…" at bounding box center [358, 264] width 166 height 140
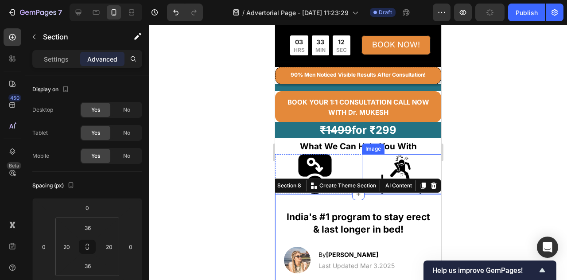
click at [430, 164] on div at bounding box center [402, 174] width 80 height 40
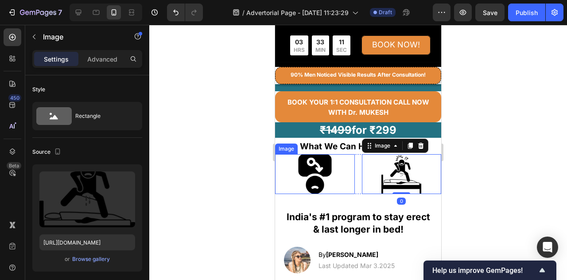
click at [344, 164] on div at bounding box center [315, 174] width 80 height 40
click at [362, 175] on div at bounding box center [402, 174] width 80 height 40
click at [346, 178] on div at bounding box center [315, 174] width 80 height 40
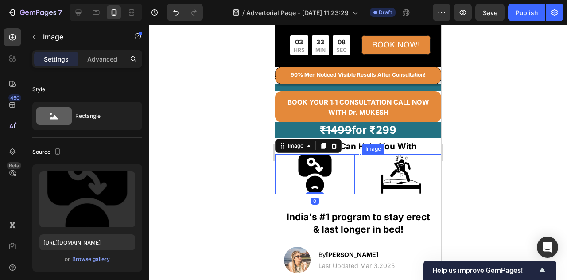
click at [362, 178] on div at bounding box center [402, 174] width 80 height 40
click at [350, 178] on div at bounding box center [315, 174] width 80 height 40
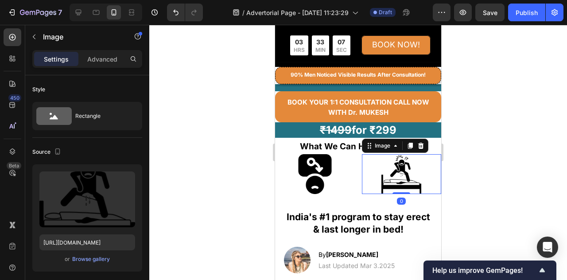
click at [362, 177] on div at bounding box center [402, 174] width 80 height 40
click at [350, 178] on div at bounding box center [315, 174] width 80 height 40
click at [364, 176] on div at bounding box center [402, 174] width 80 height 40
click at [356, 176] on div "Image Image 0 Row" at bounding box center [358, 174] width 166 height 40
click at [362, 177] on div at bounding box center [402, 174] width 80 height 40
